Goal: Book appointment/travel/reservation

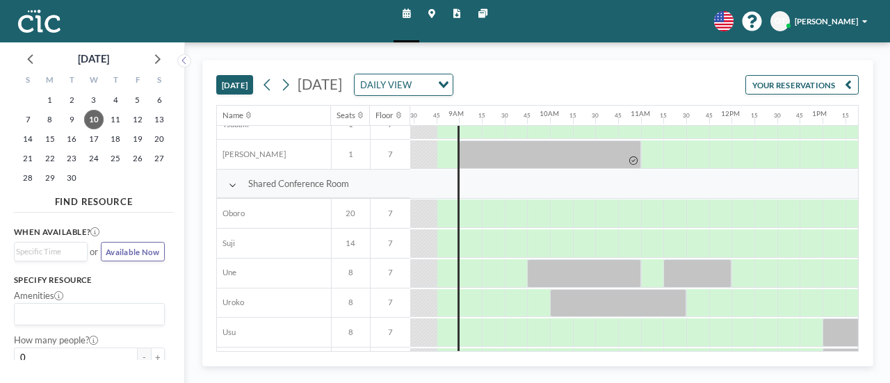
scroll to position [848, 768]
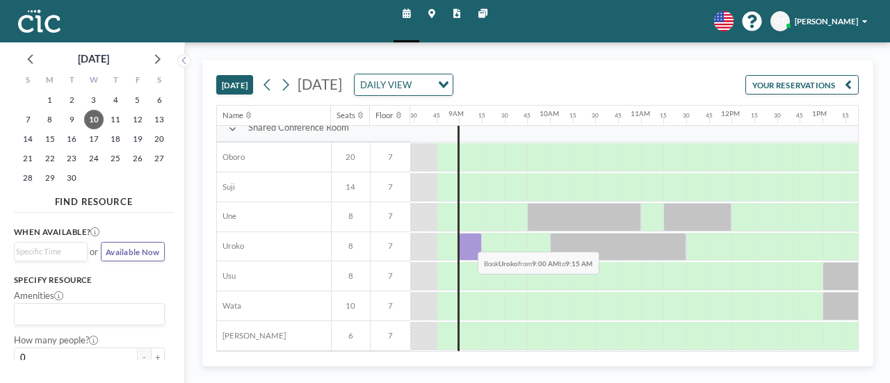
click at [467, 240] on div at bounding box center [470, 247] width 23 height 28
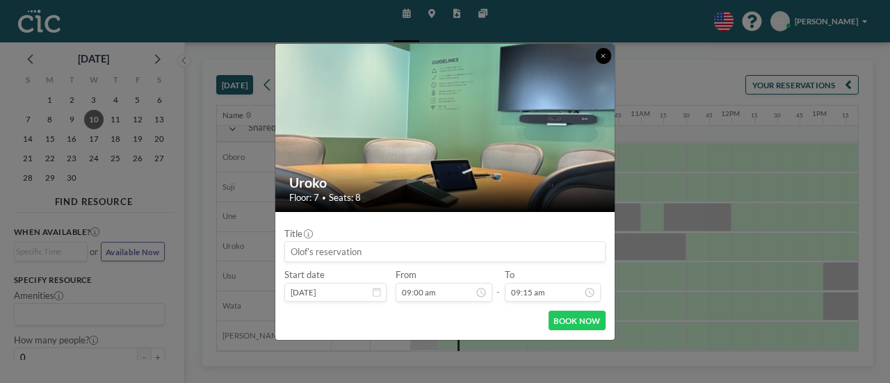
click at [598, 58] on button at bounding box center [604, 56] width 16 height 16
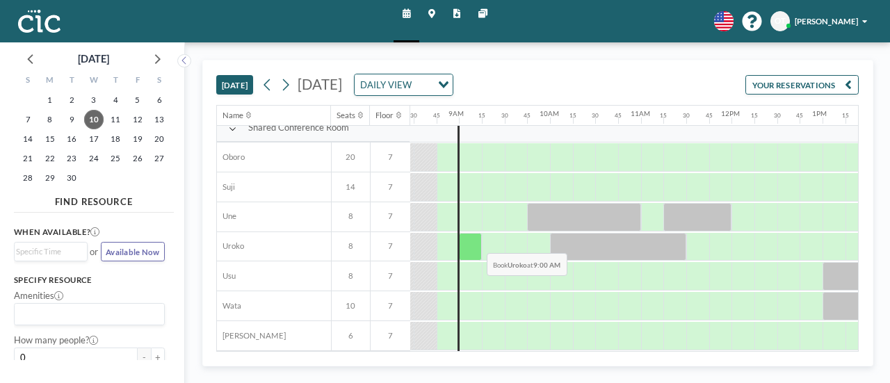
click at [477, 241] on div at bounding box center [470, 247] width 23 height 28
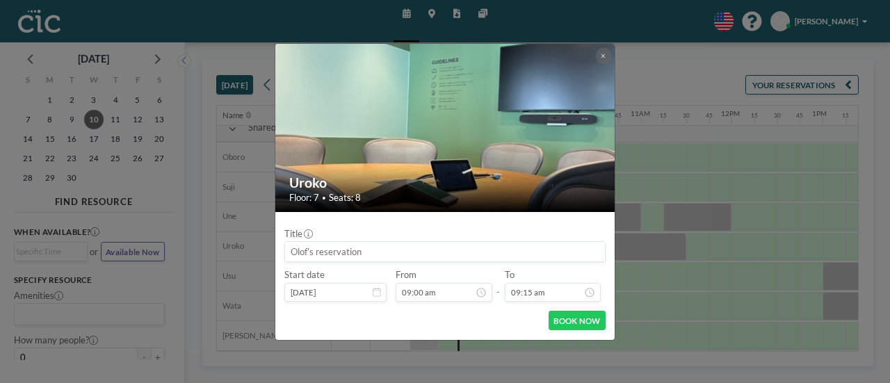
click at [505, 243] on div at bounding box center [444, 251] width 321 height 21
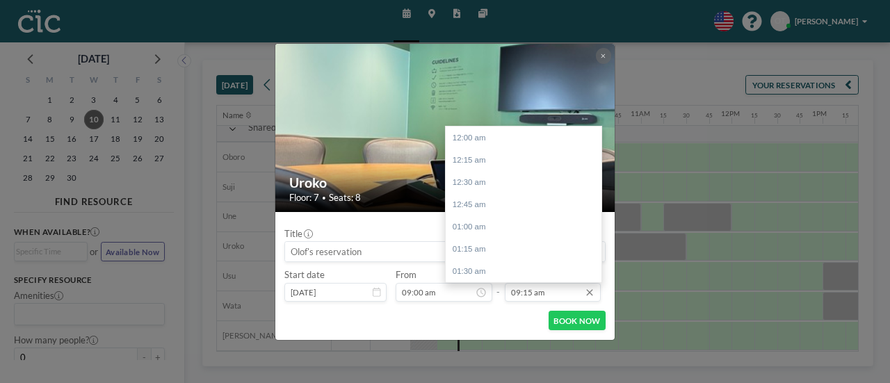
scroll to position [823, 0]
click at [528, 290] on input "09:15 am" at bounding box center [553, 292] width 97 height 19
click at [530, 291] on input "09:15 am" at bounding box center [553, 292] width 97 height 19
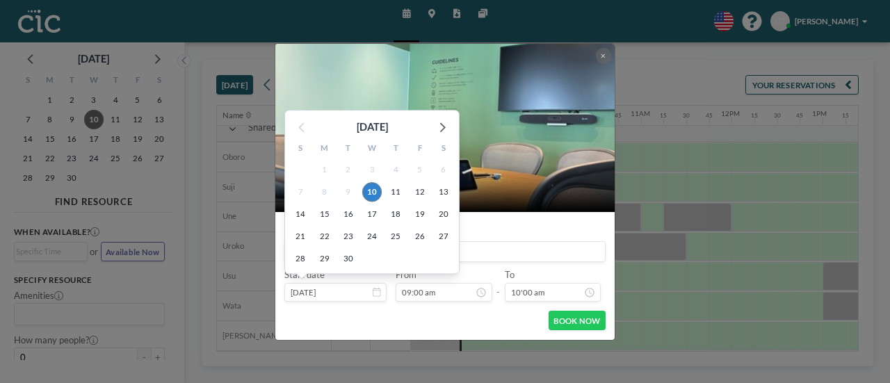
type input "09:15 am"
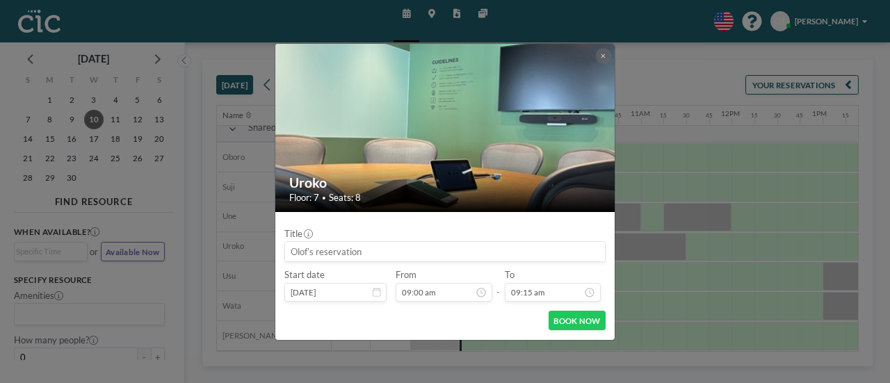
click at [489, 251] on input at bounding box center [445, 251] width 320 height 19
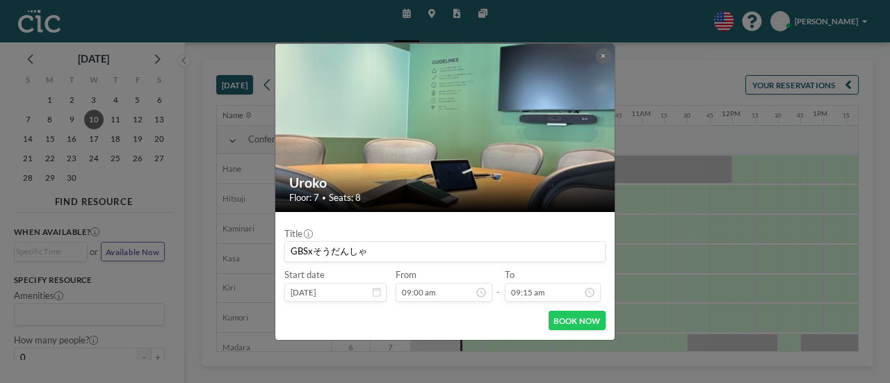
scroll to position [0, 768]
click at [343, 254] on input "GBSxそうだんしゃ" at bounding box center [445, 251] width 320 height 19
type input "Gそうだそうだんんしゃ"
click at [564, 320] on button "BOOK NOW" at bounding box center [576, 320] width 57 height 19
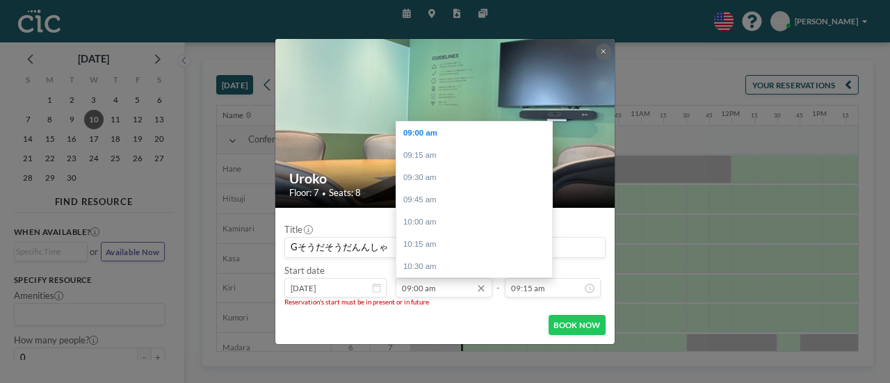
click at [414, 287] on input "09:00 am" at bounding box center [443, 287] width 97 height 19
click at [416, 287] on input "09:00 am" at bounding box center [443, 287] width 97 height 19
click at [416, 287] on input "09:１0 am" at bounding box center [443, 287] width 97 height 19
click at [430, 156] on div "09:15 am" at bounding box center [477, 155] width 163 height 22
type input "09:15 am"
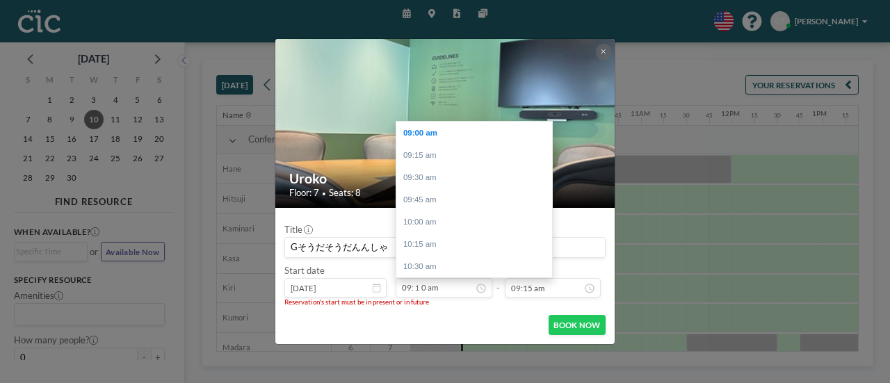
type input "09:30 am"
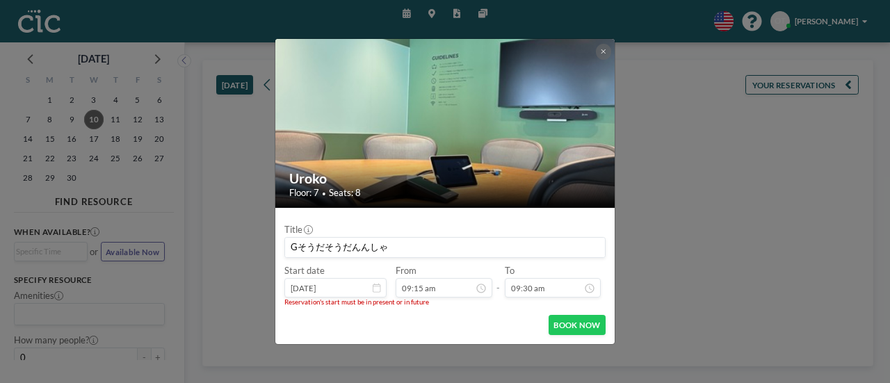
click at [427, 240] on input "Gそうだそうだんんしゃ" at bounding box center [445, 247] width 320 height 19
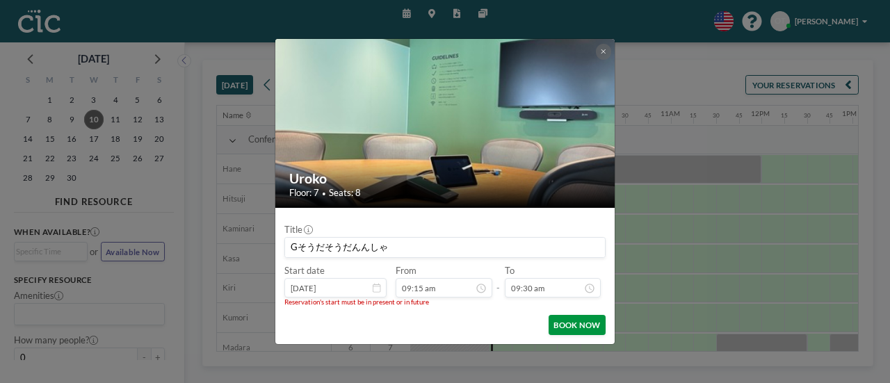
scroll to position [0, 813]
click at [567, 324] on button "BOOK NOW" at bounding box center [576, 324] width 57 height 19
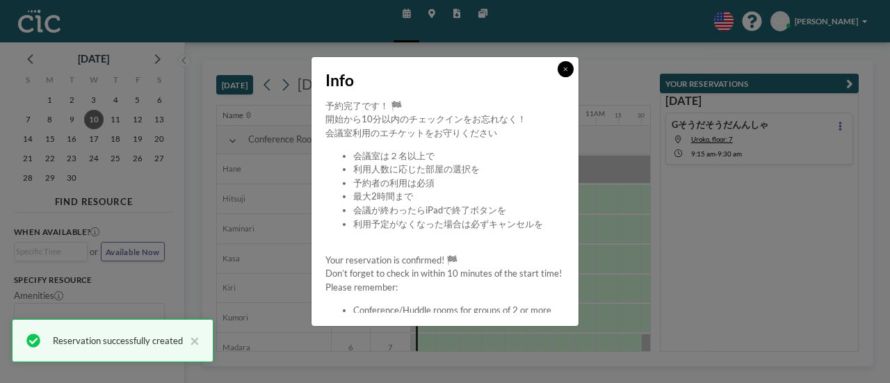
click at [566, 70] on icon at bounding box center [566, 69] width 4 height 4
